Goal: Task Accomplishment & Management: Manage account settings

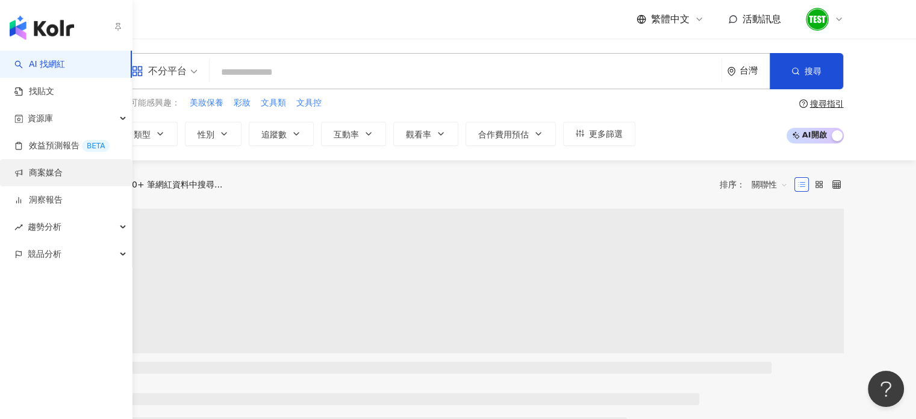
click at [47, 177] on link "商案媒合" at bounding box center [38, 173] width 48 height 12
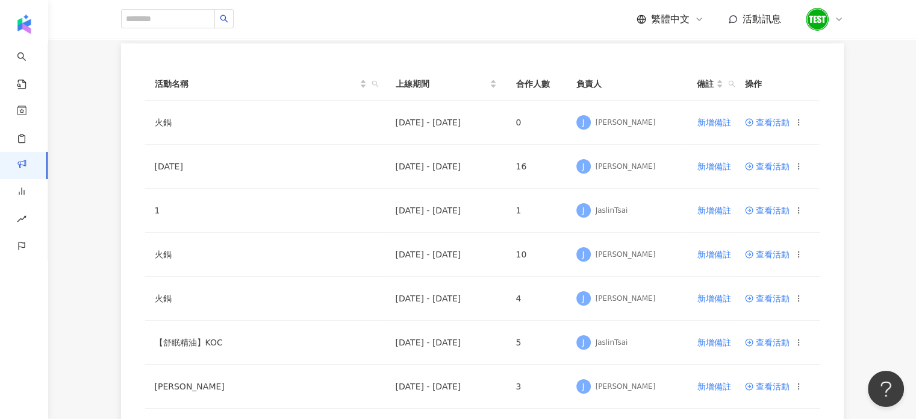
scroll to position [116, 0]
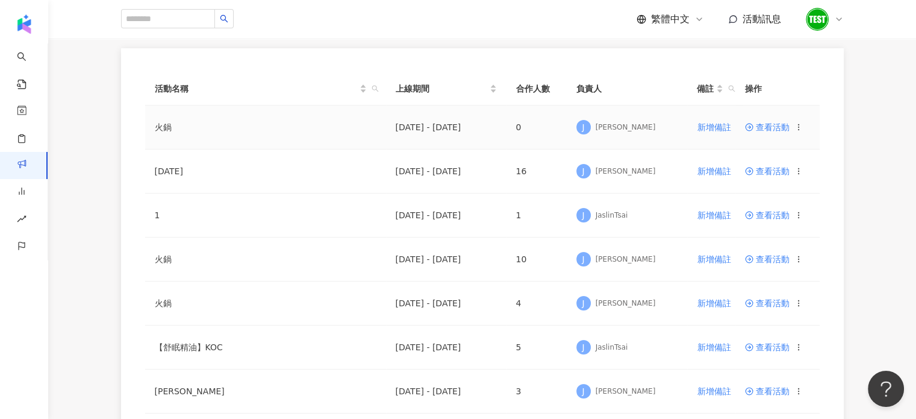
click at [774, 131] on span "查看活動" at bounding box center [767, 127] width 45 height 8
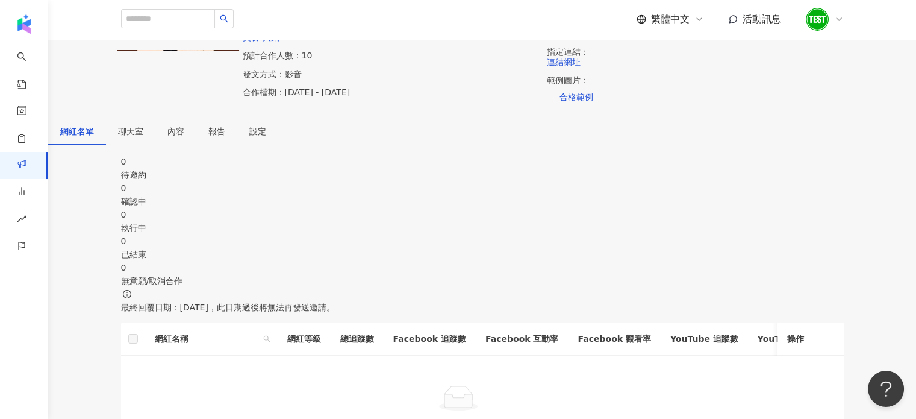
scroll to position [181, 0]
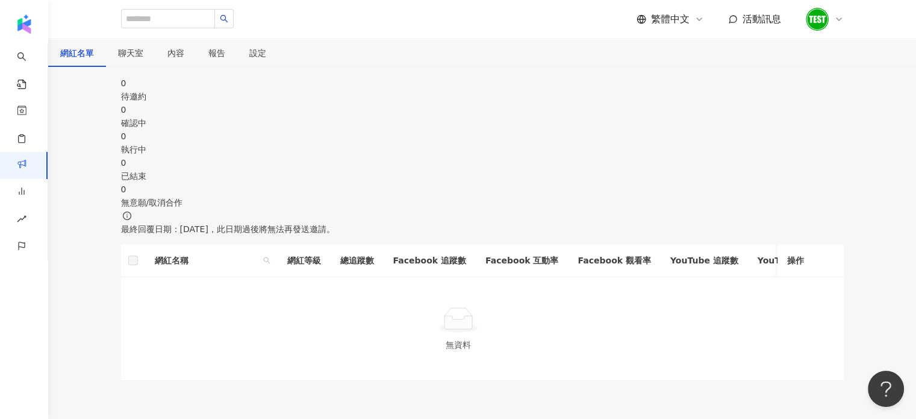
click at [412, 33] on div "繁體中文 活動訊息" at bounding box center [482, 19] width 723 height 39
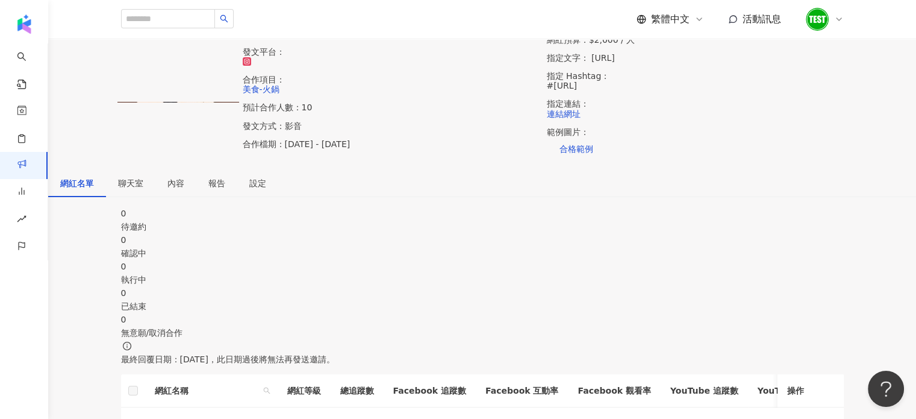
scroll to position [0, 0]
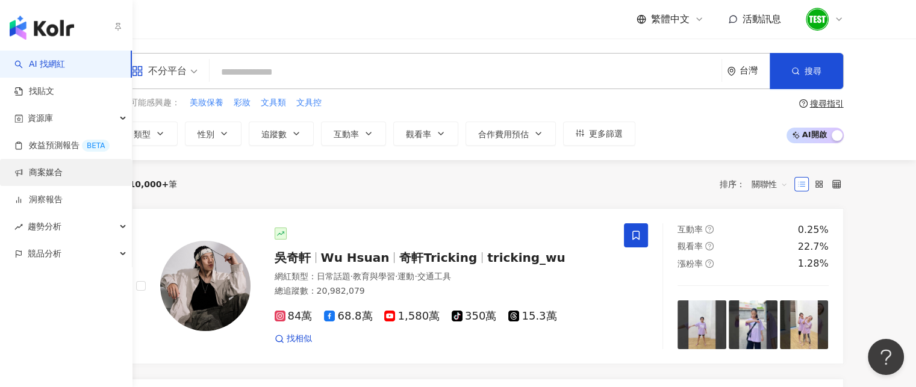
click at [34, 175] on link "商案媒合" at bounding box center [38, 173] width 48 height 12
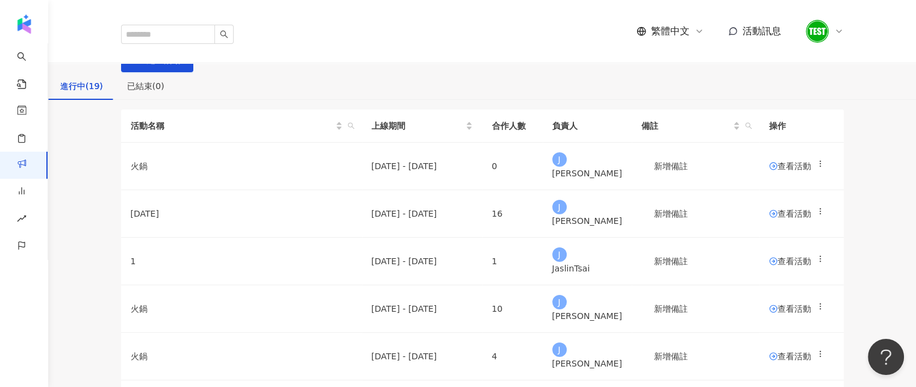
click at [334, 100] on div "進行中(19) 已結束(0)" at bounding box center [482, 86] width 868 height 28
drag, startPoint x: 763, startPoint y: 242, endPoint x: 693, endPoint y: 313, distance: 98.8
click at [769, 171] on span "查看活動" at bounding box center [790, 166] width 42 height 8
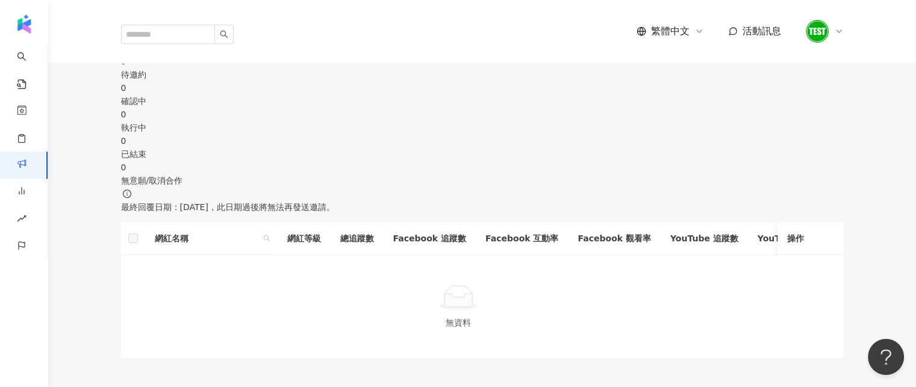
scroll to position [127, 0]
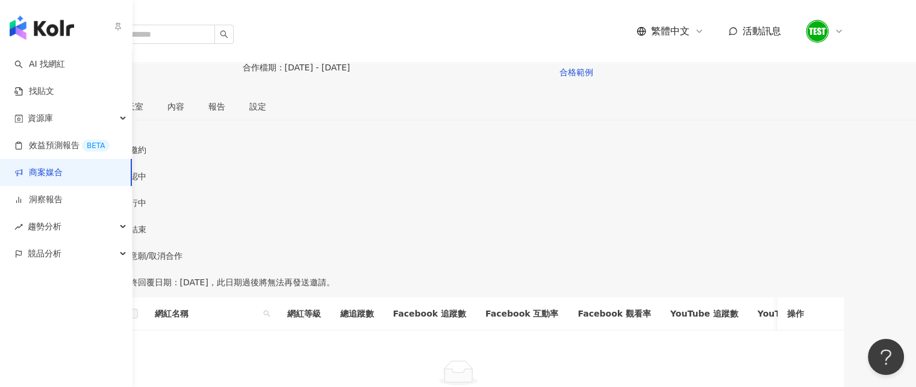
drag, startPoint x: 33, startPoint y: 166, endPoint x: 45, endPoint y: 162, distance: 12.8
click at [33, 167] on link "商案媒合" at bounding box center [38, 173] width 48 height 12
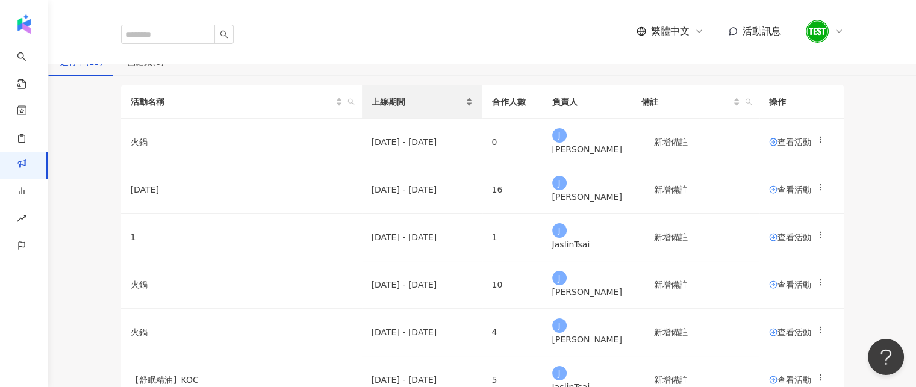
scroll to position [60, 0]
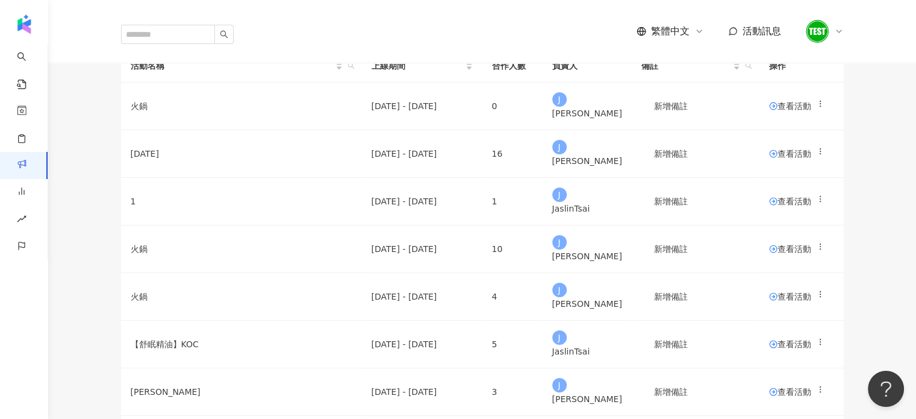
click at [844, 27] on icon at bounding box center [839, 32] width 10 height 10
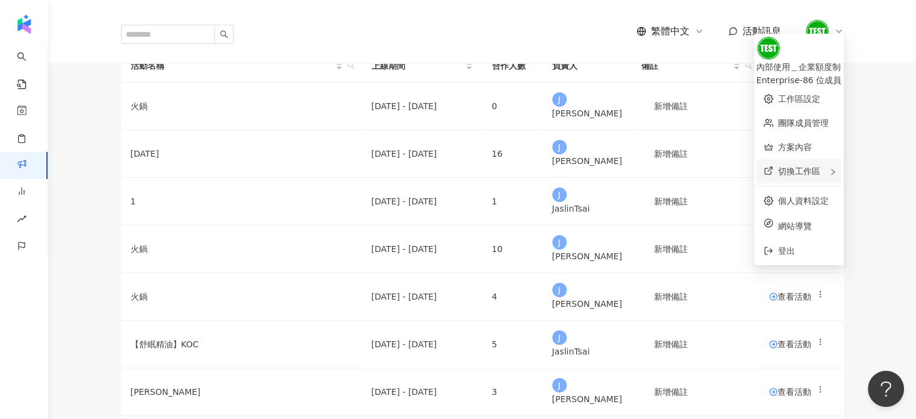
click at [778, 166] on span "切換工作區" at bounding box center [799, 171] width 42 height 10
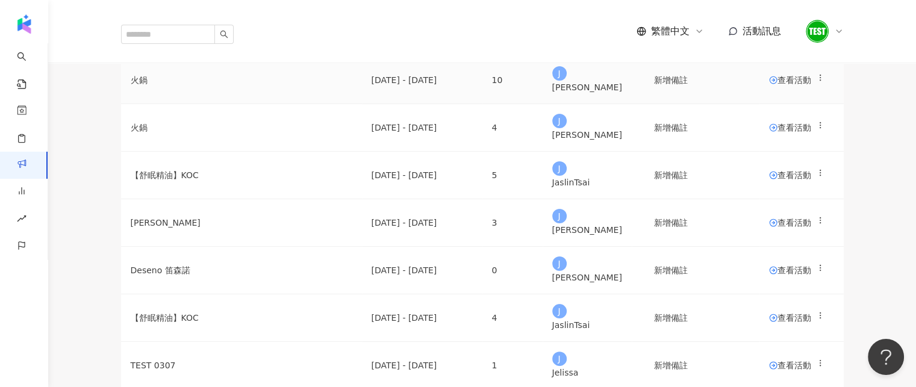
scroll to position [298, 0]
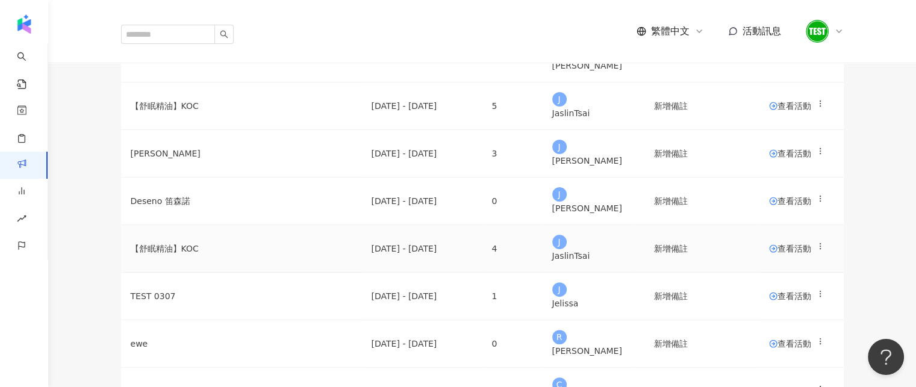
click at [769, 253] on span "查看活動" at bounding box center [790, 249] width 42 height 8
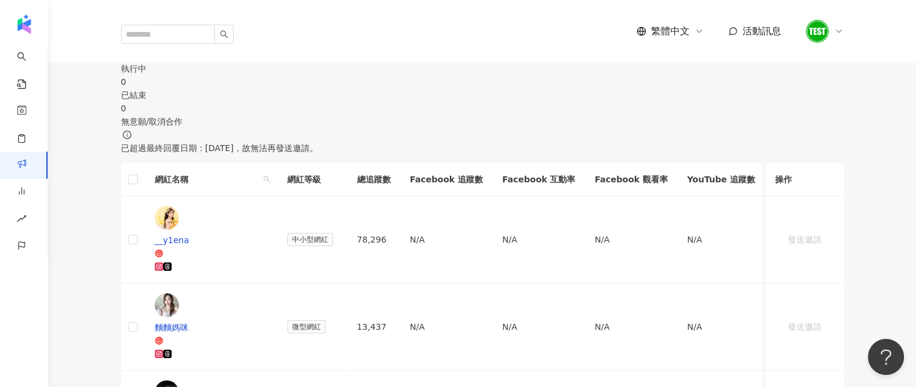
scroll to position [75, 0]
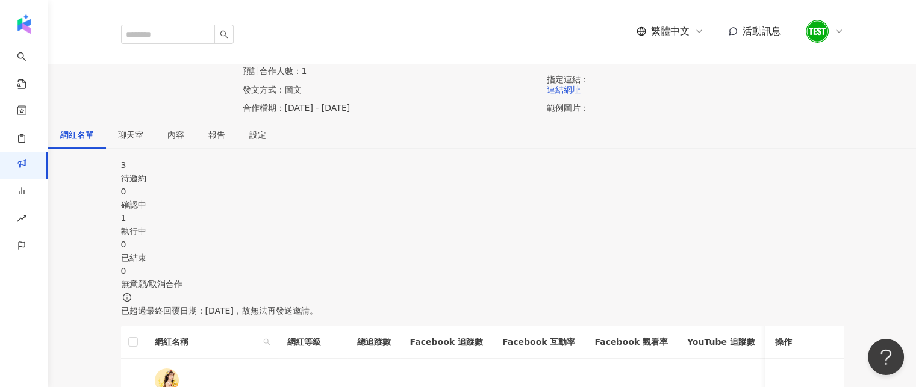
click at [143, 139] on span "聊天室" at bounding box center [130, 135] width 25 height 8
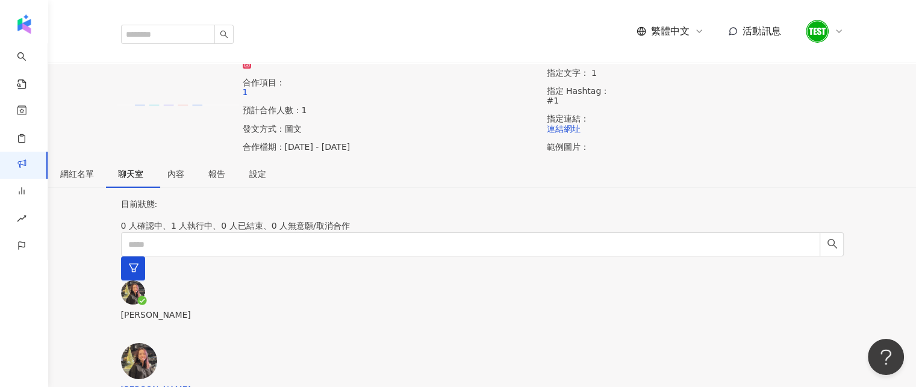
scroll to position [14, 0]
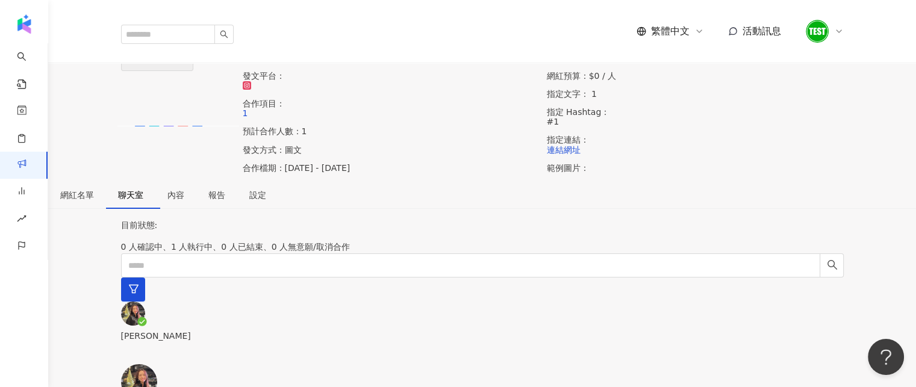
click at [145, 37] on link "活動列表" at bounding box center [138, 30] width 39 height 13
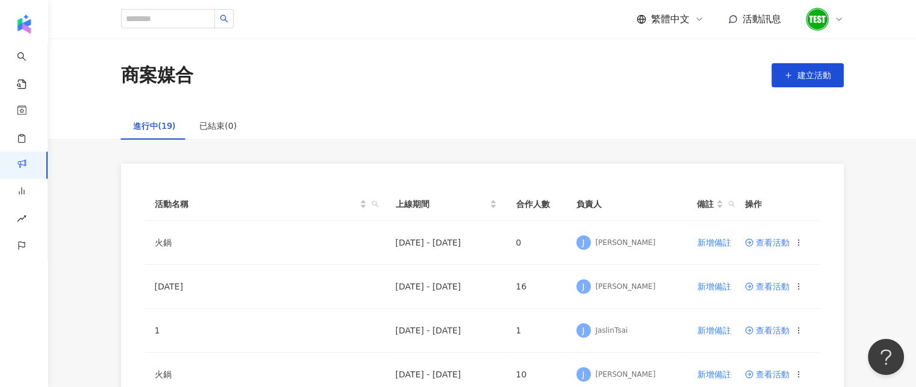
click at [839, 14] on icon at bounding box center [839, 19] width 10 height 10
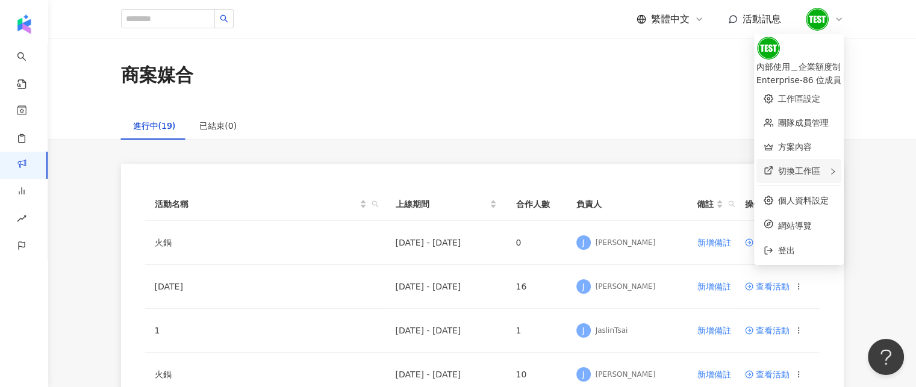
click at [803, 160] on div "切換工作區" at bounding box center [799, 171] width 85 height 24
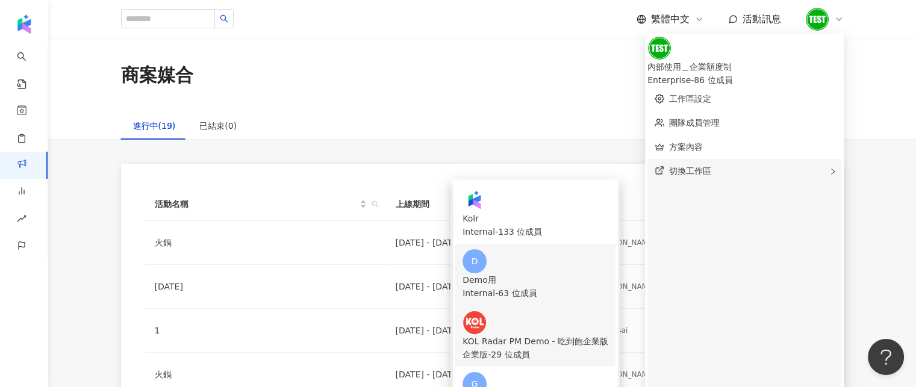
scroll to position [51, 0]
click at [609, 348] on div "企業版 - 29 位成員" at bounding box center [536, 354] width 146 height 13
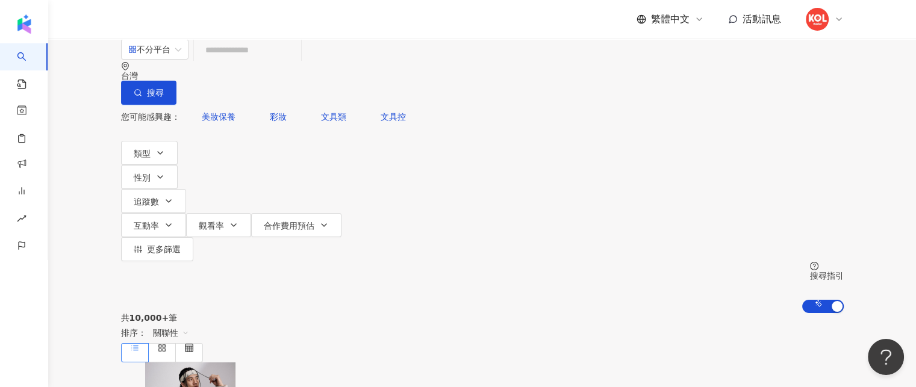
scroll to position [60, 0]
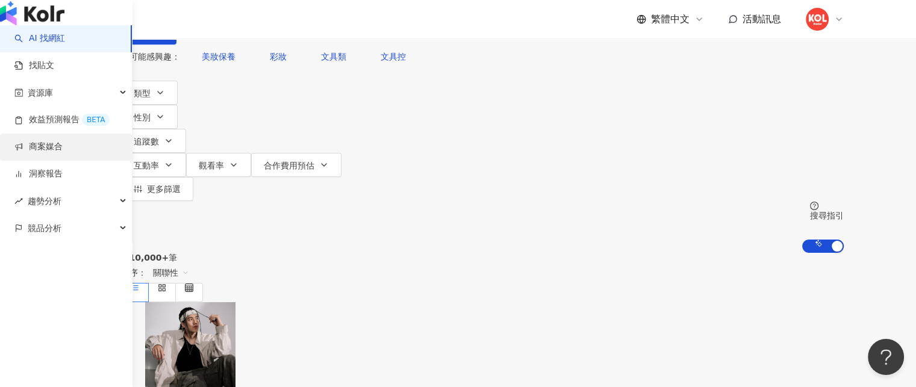
click at [19, 153] on link "商案媒合" at bounding box center [38, 147] width 48 height 12
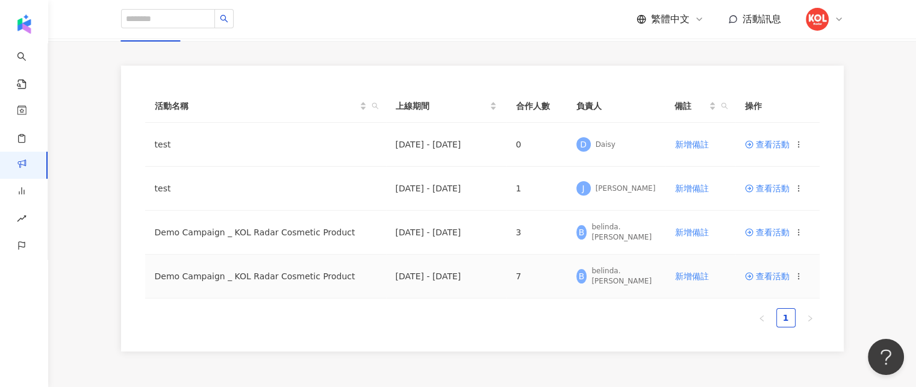
scroll to position [60, 0]
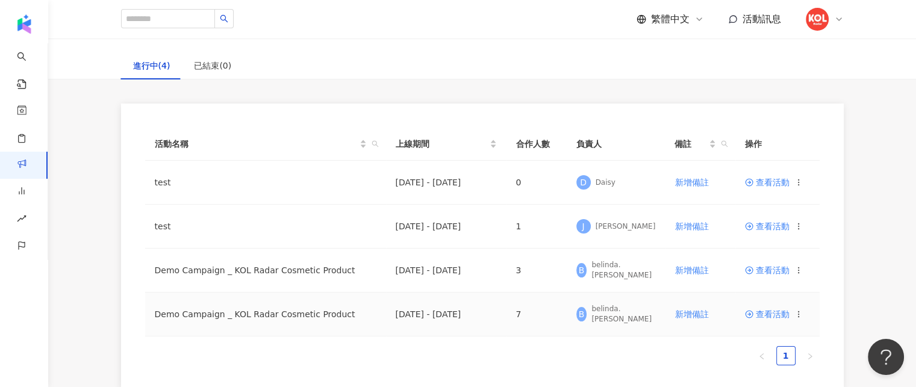
click at [801, 313] on icon at bounding box center [799, 314] width 8 height 8
click at [771, 313] on span "查看活動" at bounding box center [767, 314] width 45 height 8
